Goal: Task Accomplishment & Management: Use online tool/utility

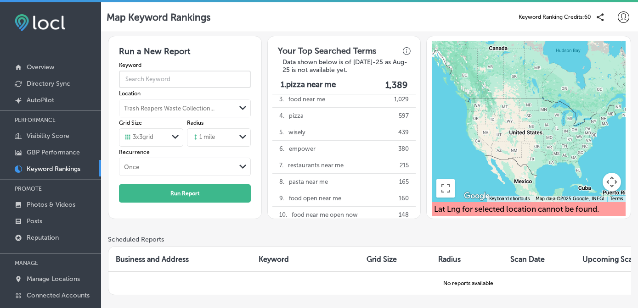
scroll to position [10, 0]
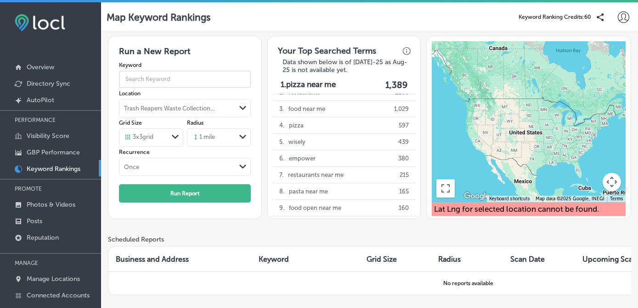
click at [195, 82] on input "text" at bounding box center [185, 79] width 132 height 23
type input "waste maga"
click at [59, 69] on link "Overview" at bounding box center [50, 66] width 101 height 17
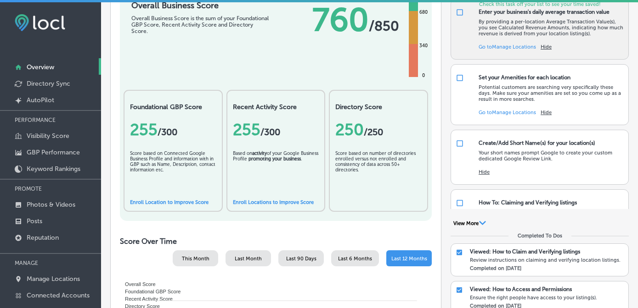
scroll to position [112, 0]
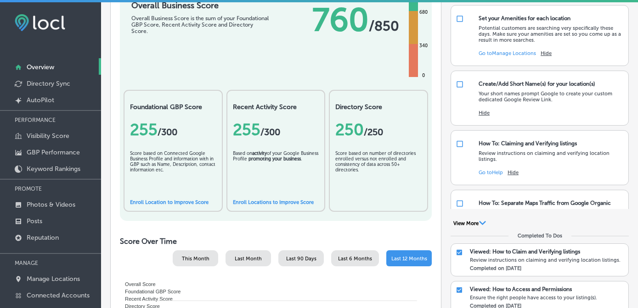
click at [473, 219] on div "Improve Your Scores AutoPilot Only Upgrade to Premium Get everything you need t…" at bounding box center [539, 97] width 178 height 263
click at [478, 224] on button "View More Path Created with Sketch." at bounding box center [469, 224] width 38 height 8
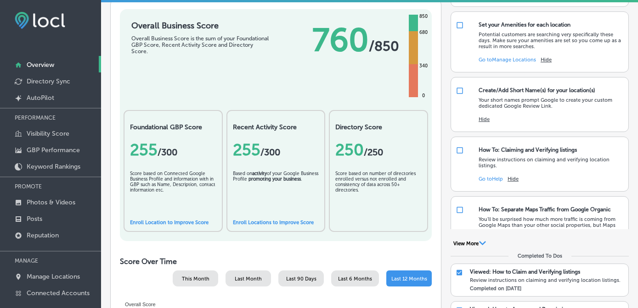
scroll to position [114, 0]
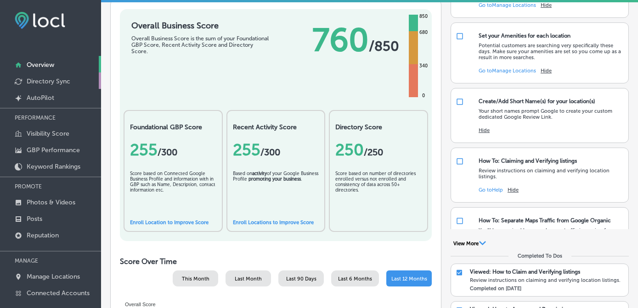
click at [66, 83] on p "Directory Sync" at bounding box center [49, 82] width 44 height 8
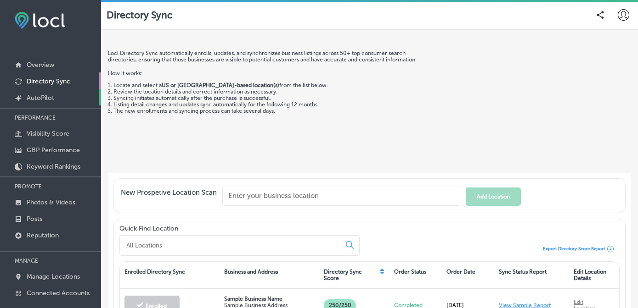
click at [59, 102] on link "Created by potrace 1.10, written by [PERSON_NAME] [DATE]-[DATE] AutoPilot" at bounding box center [50, 97] width 101 height 17
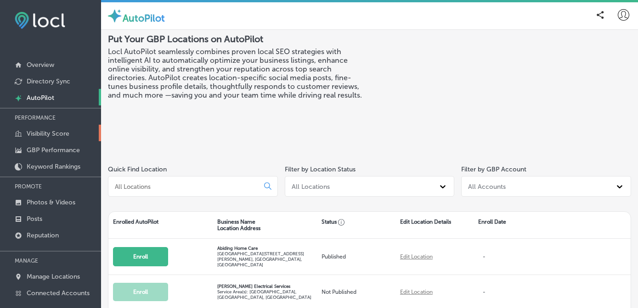
click at [57, 128] on link "Visibility Score" at bounding box center [50, 133] width 101 height 17
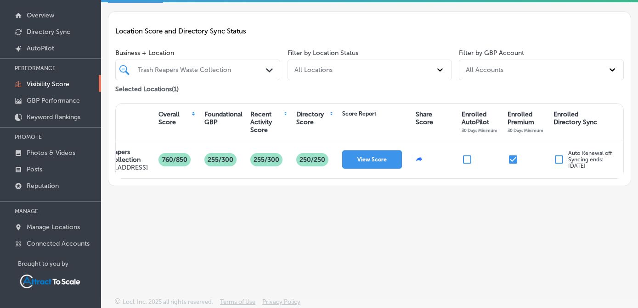
scroll to position [0, 44]
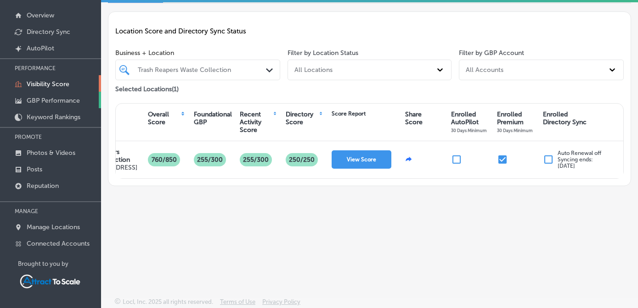
click at [66, 102] on p "GBP Performance" at bounding box center [53, 101] width 53 height 8
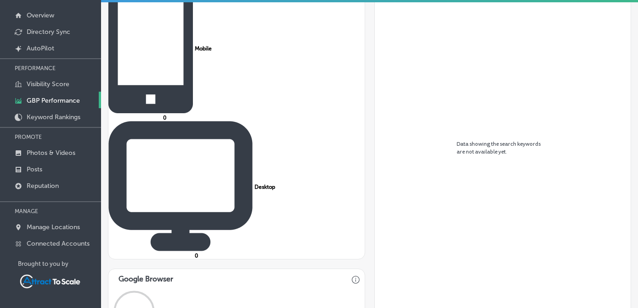
scroll to position [369, 0]
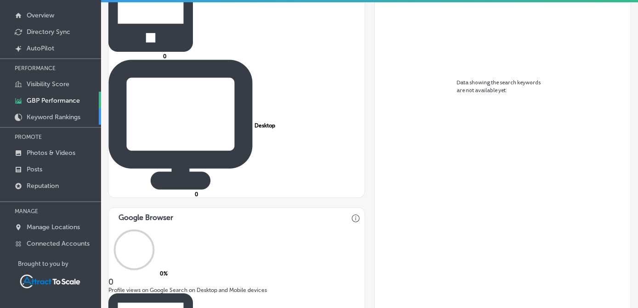
click at [68, 116] on p "Keyword Rankings" at bounding box center [54, 117] width 54 height 8
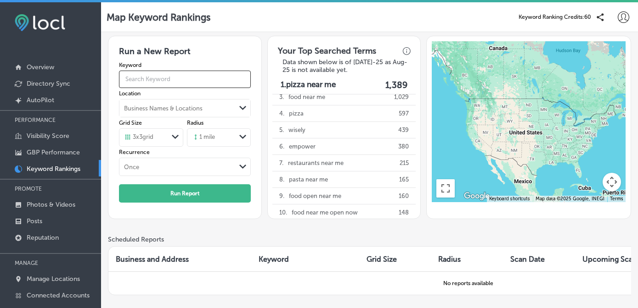
click at [205, 82] on input "text" at bounding box center [185, 79] width 132 height 23
click at [222, 65] on label "Keyword" at bounding box center [185, 65] width 132 height 6
click at [207, 106] on div "Business Names & Locations" at bounding box center [177, 108] width 117 height 14
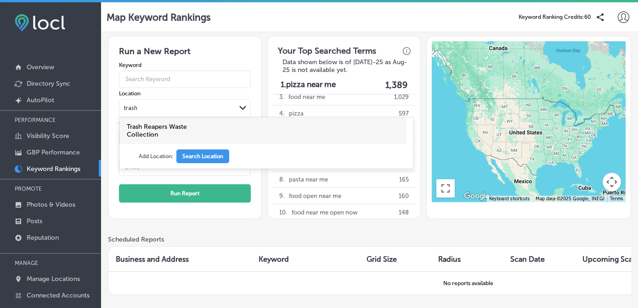
click at [190, 123] on label "Trash Reapers Waste Collection" at bounding box center [173, 131] width 92 height 16
type input "trash"
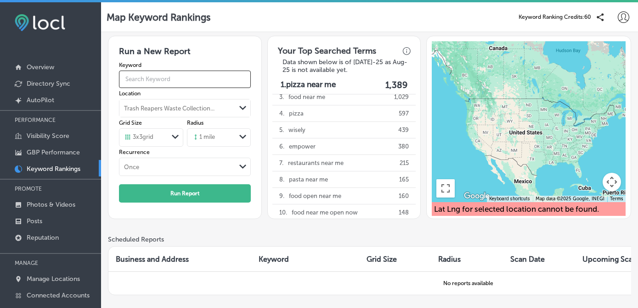
click at [189, 78] on input "text" at bounding box center [185, 79] width 132 height 23
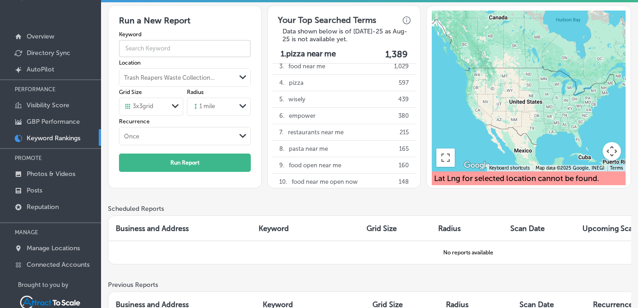
scroll to position [25, 0]
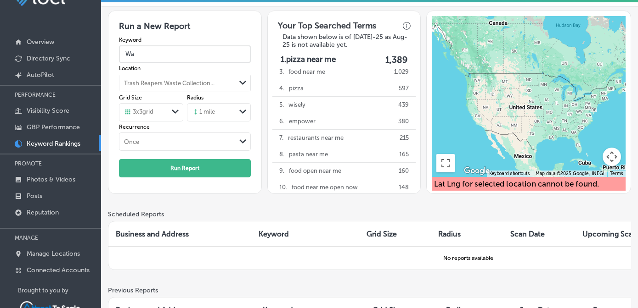
type input "W"
click at [200, 55] on input "Trash" at bounding box center [185, 54] width 132 height 23
paste input "pickup near me"
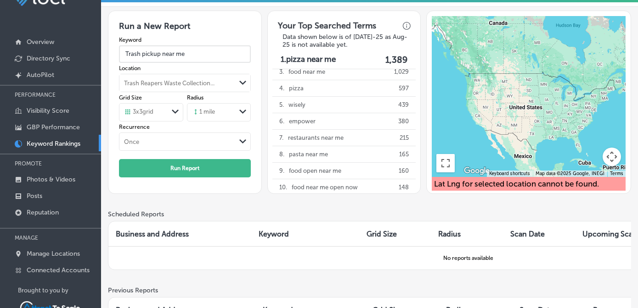
type input "Trash pickup near me"
click at [167, 141] on div "Once" at bounding box center [177, 142] width 117 height 10
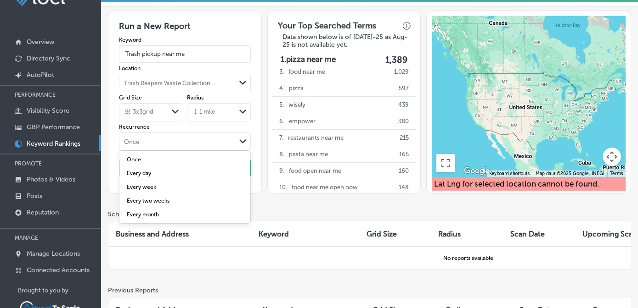
click at [158, 157] on div "Once" at bounding box center [184, 160] width 131 height 14
